Goal: Task Accomplishment & Management: Use online tool/utility

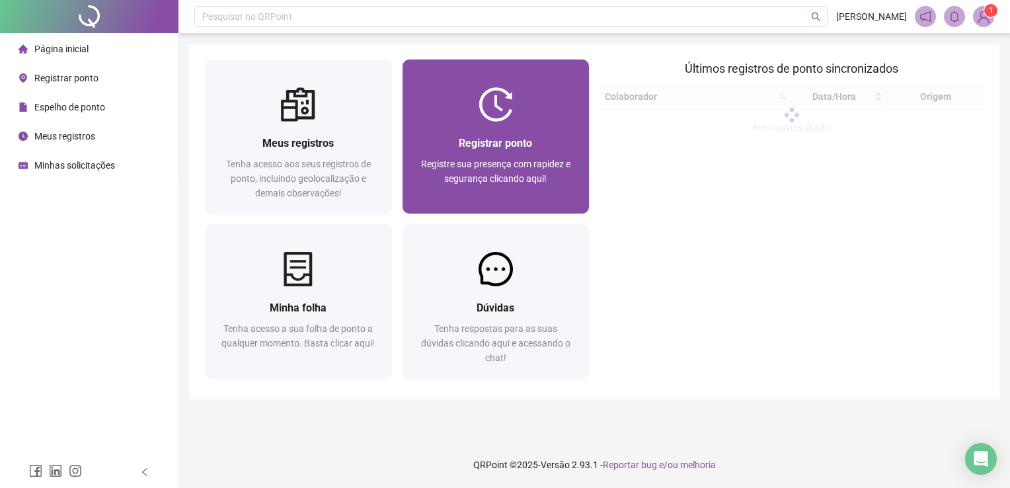
click at [507, 133] on div "Registrar ponto Registre sua presença com rapidez e segurança clicando aqui!" at bounding box center [495, 168] width 187 height 92
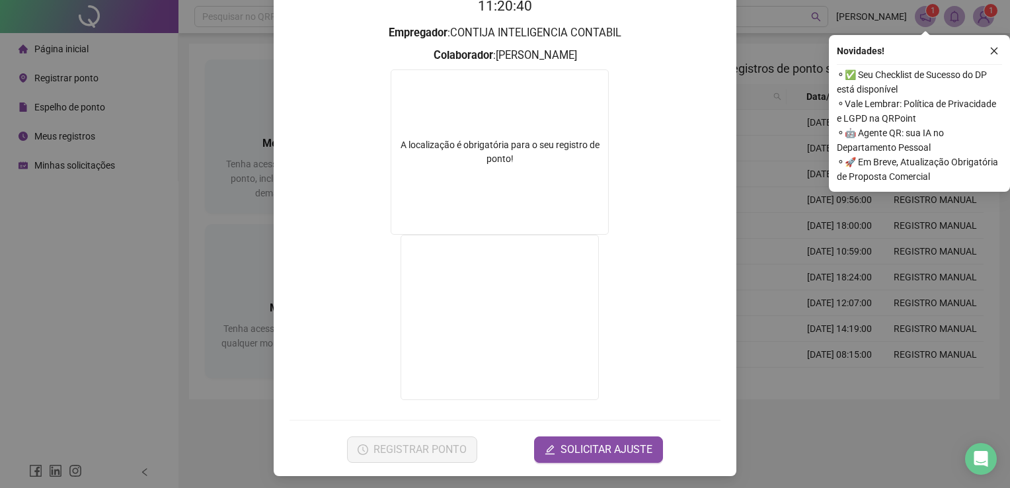
scroll to position [148, 0]
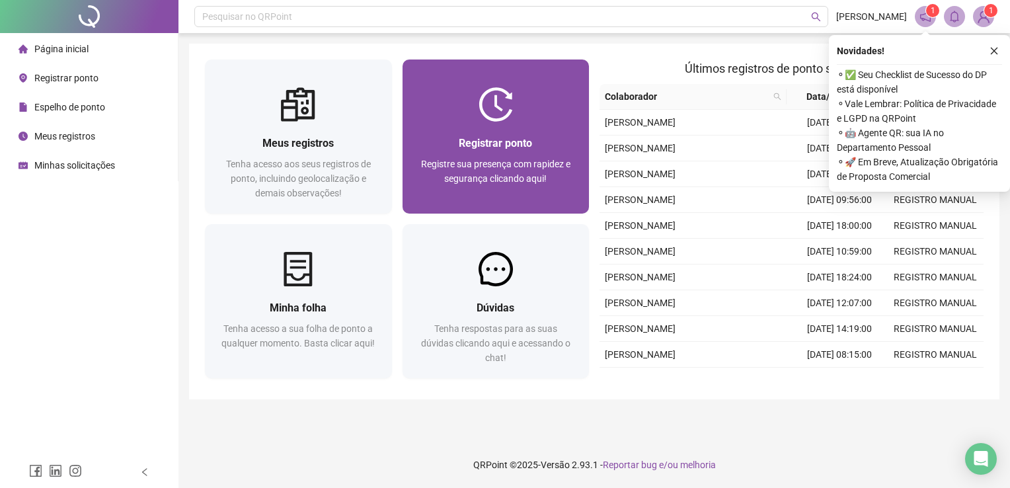
click at [497, 152] on div "Registrar ponto Registre sua presença com rapidez e segurança clicando aqui!" at bounding box center [495, 167] width 155 height 65
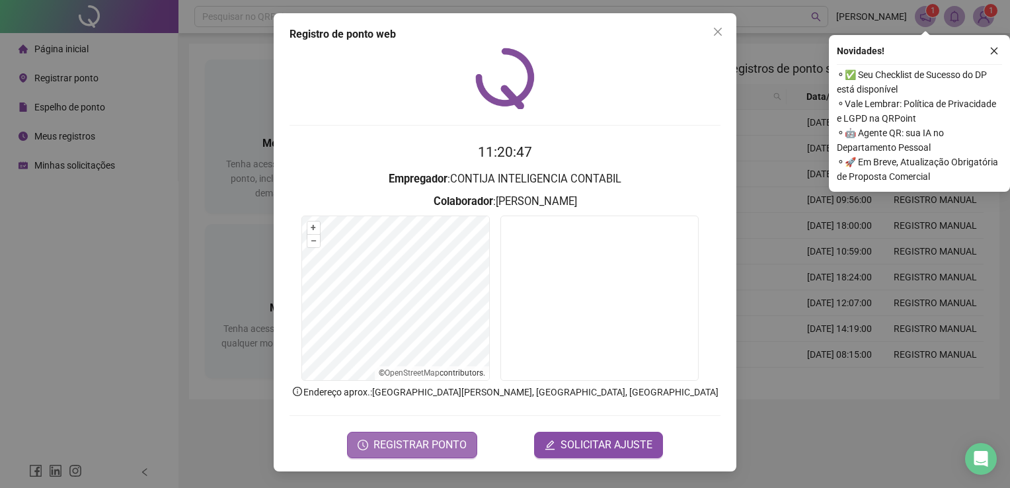
click at [428, 443] on span "REGISTRAR PONTO" at bounding box center [419, 445] width 93 height 16
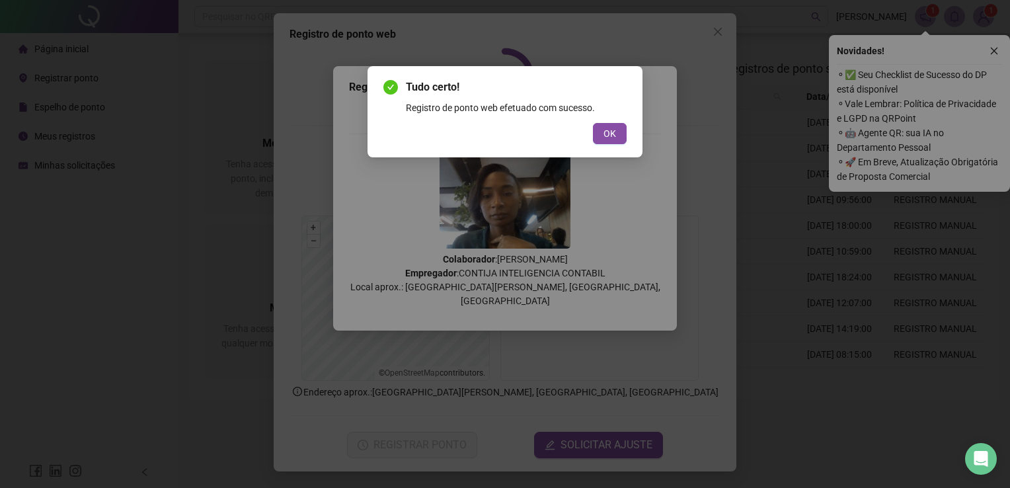
click at [610, 136] on span "OK" at bounding box center [609, 133] width 13 height 15
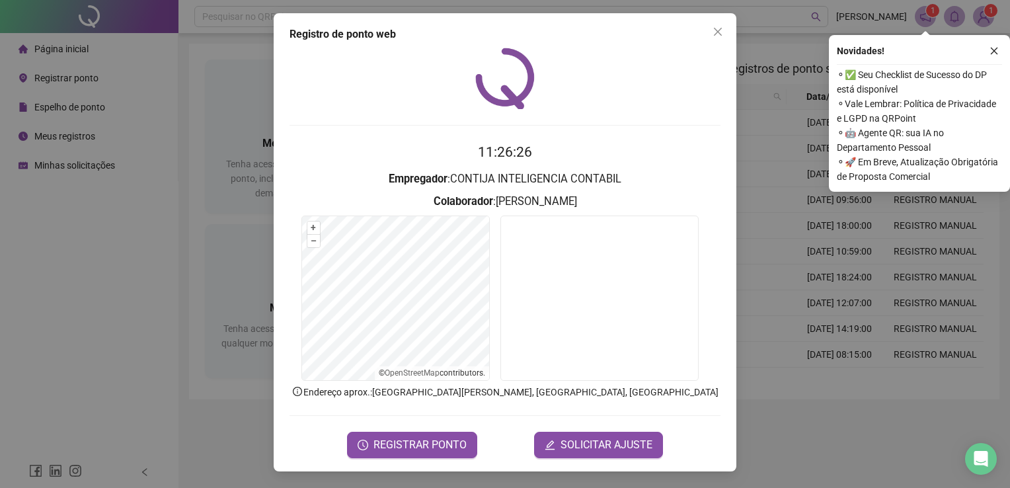
click at [725, 30] on span "Close" at bounding box center [717, 31] width 21 height 11
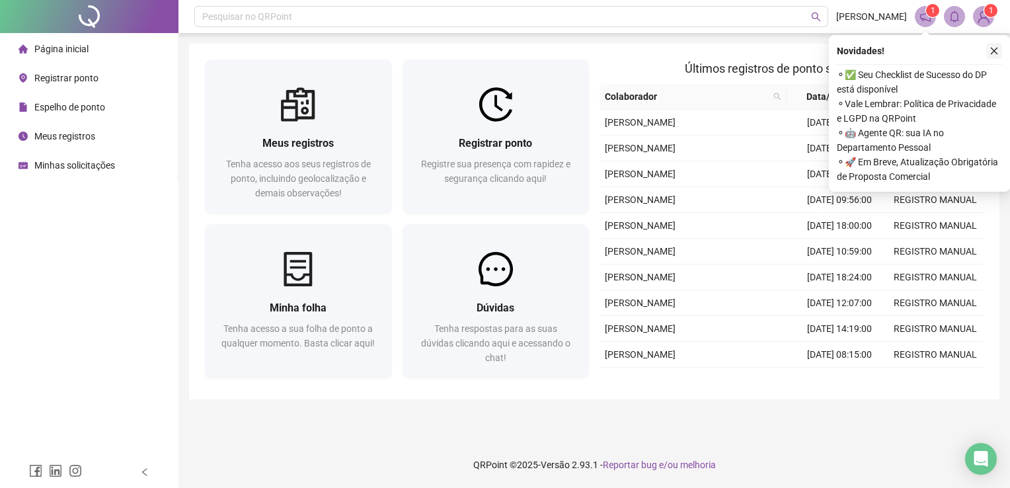
click at [995, 46] on icon "close" at bounding box center [993, 50] width 9 height 9
